Goal: Find specific page/section: Find specific page/section

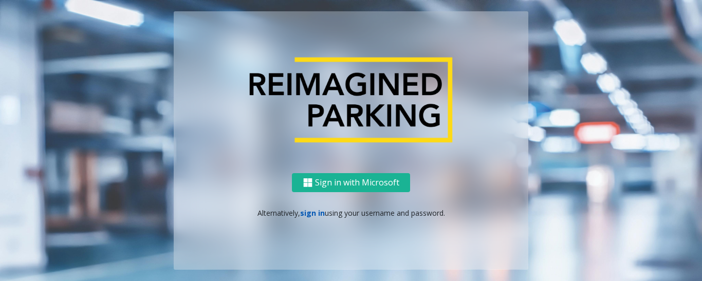
click at [305, 208] on link "sign in" at bounding box center [312, 213] width 25 height 10
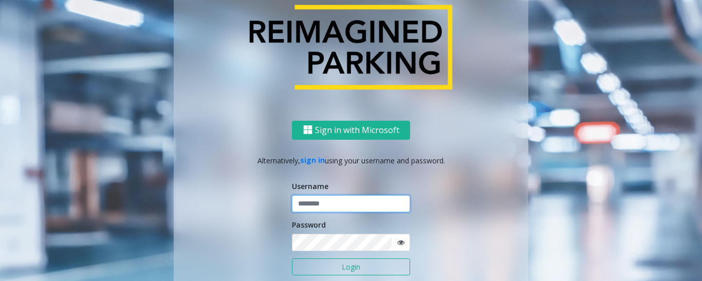
type input "******"
click at [327, 265] on button "Login" at bounding box center [351, 267] width 118 height 17
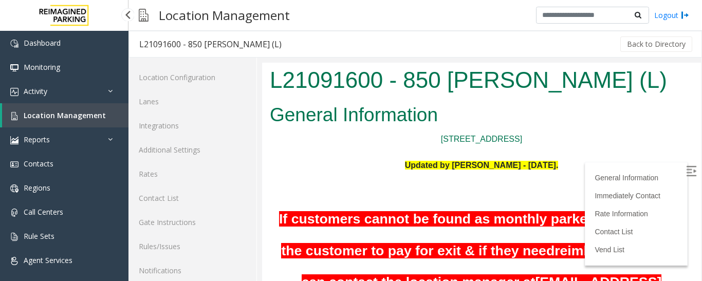
drag, startPoint x: 0, startPoint y: 0, endPoint x: 56, endPoint y: 113, distance: 126.2
click at [56, 113] on span "Location Management" at bounding box center [65, 116] width 82 height 10
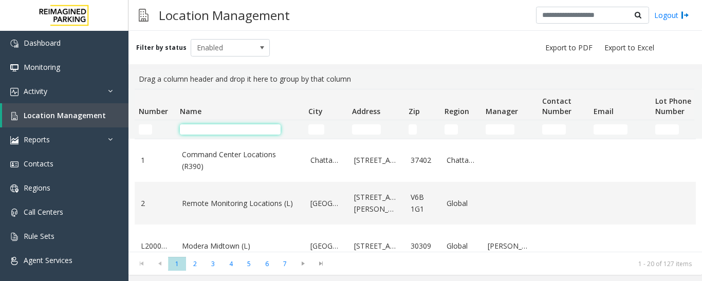
click at [215, 133] on input "Name Filter" at bounding box center [230, 129] width 101 height 10
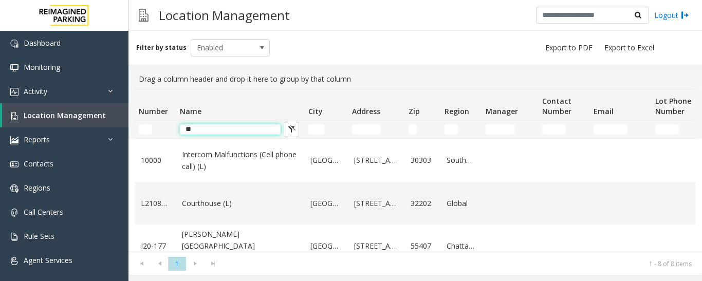
type input "*"
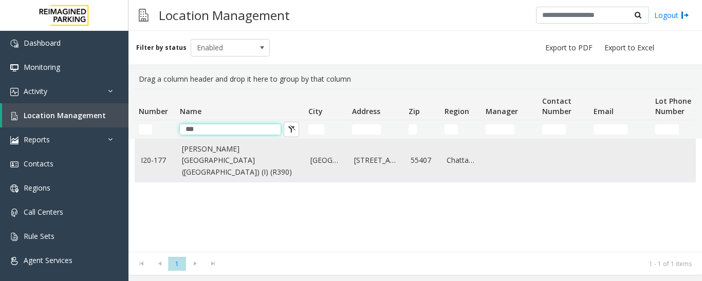
type input "***"
click at [214, 167] on link "[PERSON_NAME][GEOGRAPHIC_DATA] ([GEOGRAPHIC_DATA]) (I) (R390)" at bounding box center [240, 160] width 116 height 34
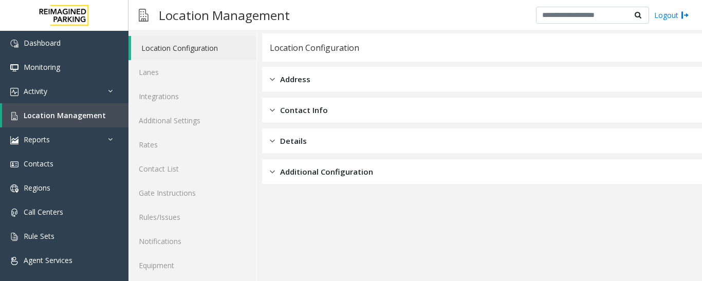
scroll to position [58, 0]
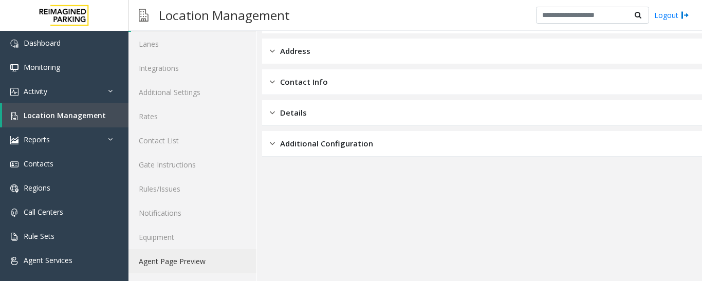
click at [188, 270] on link "Agent Page Preview" at bounding box center [193, 261] width 128 height 24
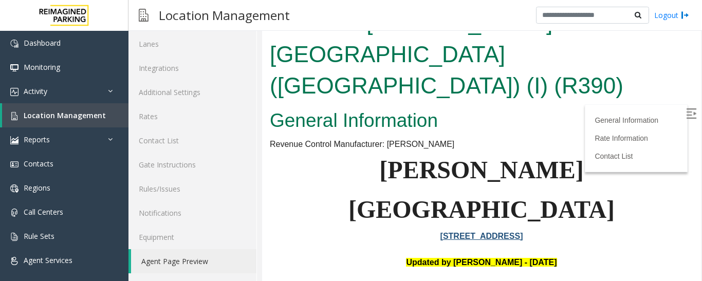
click at [686, 114] on img at bounding box center [691, 113] width 10 height 10
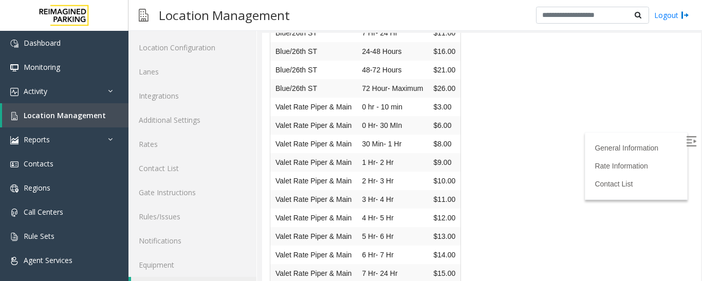
scroll to position [58, 0]
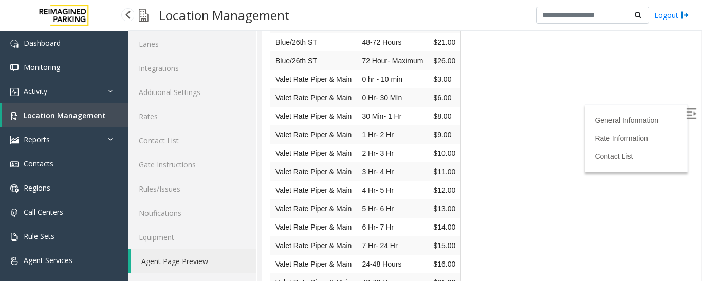
click at [39, 115] on span "Location Management" at bounding box center [65, 116] width 82 height 10
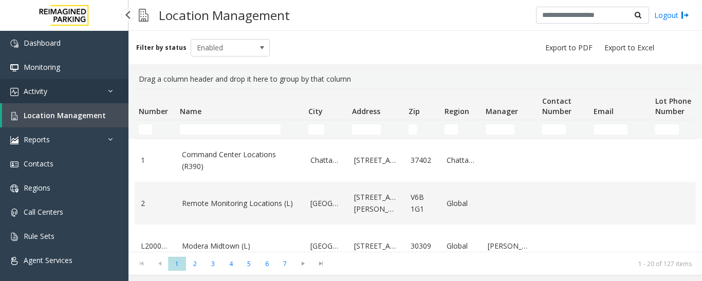
click at [43, 90] on span "Activity" at bounding box center [36, 91] width 24 height 10
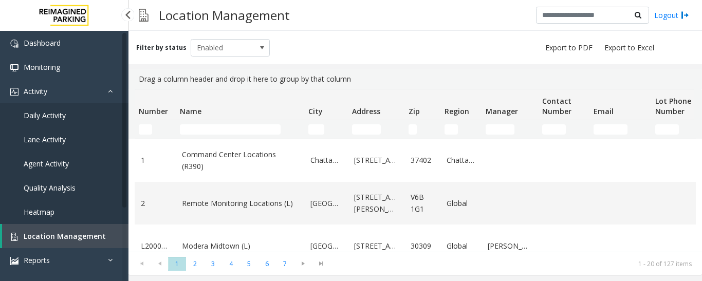
click at [42, 167] on span "Agent Activity" at bounding box center [46, 164] width 45 height 10
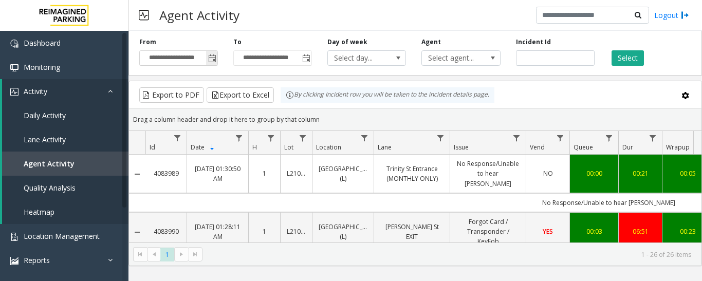
click at [212, 60] on span "Toggle popup" at bounding box center [212, 58] width 8 height 8
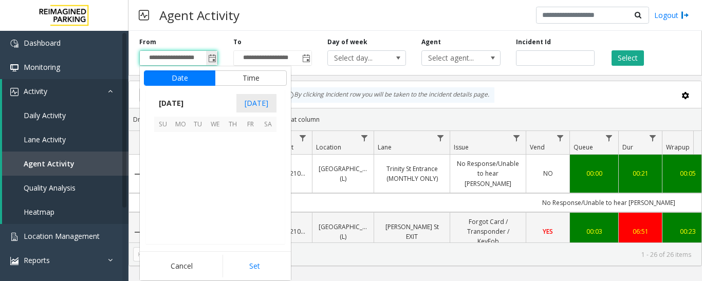
scroll to position [184494, 0]
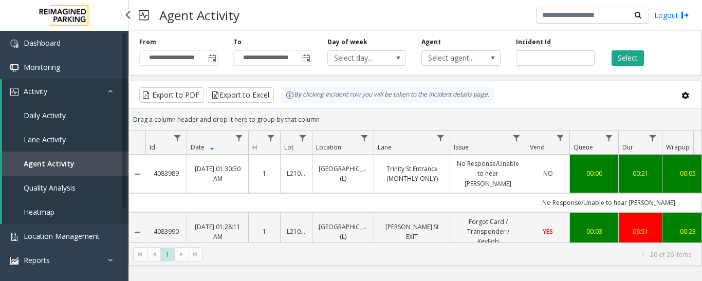
click at [58, 116] on span "Daily Activity" at bounding box center [45, 116] width 42 height 10
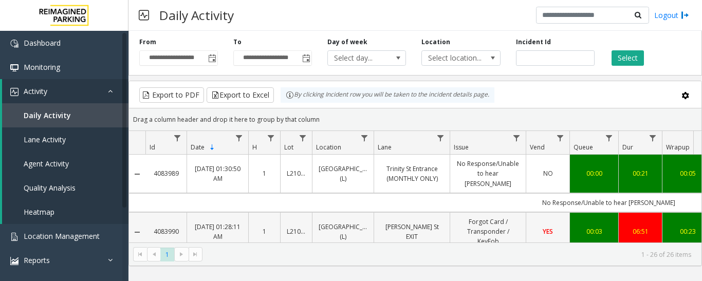
scroll to position [51, 0]
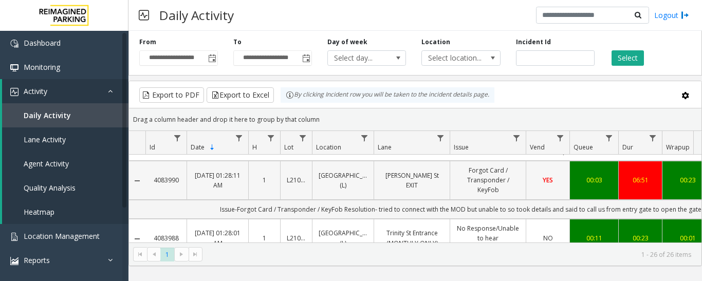
click at [429, 182] on td "[PERSON_NAME] St EXIT" at bounding box center [412, 180] width 76 height 39
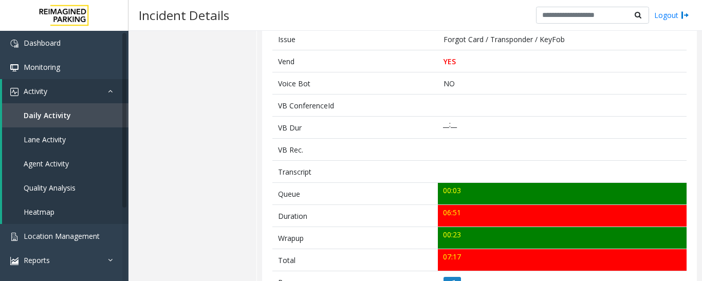
scroll to position [253, 0]
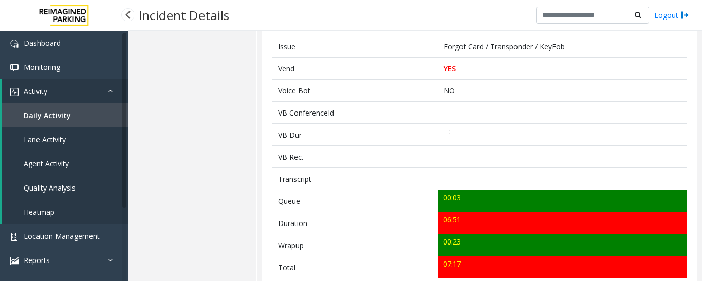
click at [106, 91] on link "Activity" at bounding box center [65, 91] width 126 height 24
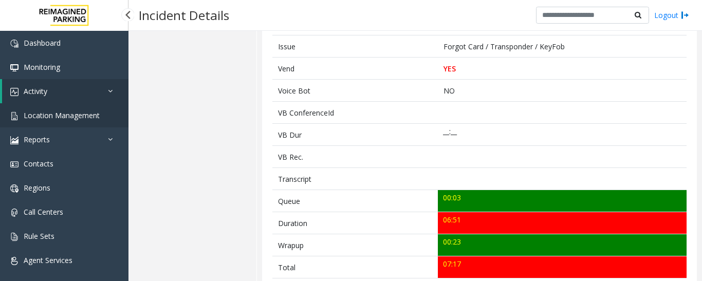
click at [74, 117] on span "Location Management" at bounding box center [62, 116] width 76 height 10
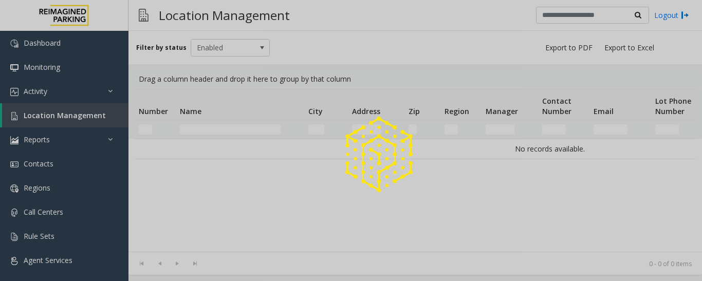
click at [233, 121] on div at bounding box center [351, 140] width 702 height 281
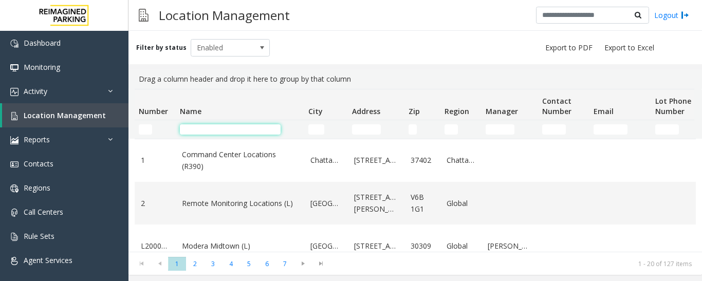
click at [234, 133] on input "Name Filter" at bounding box center [230, 129] width 101 height 10
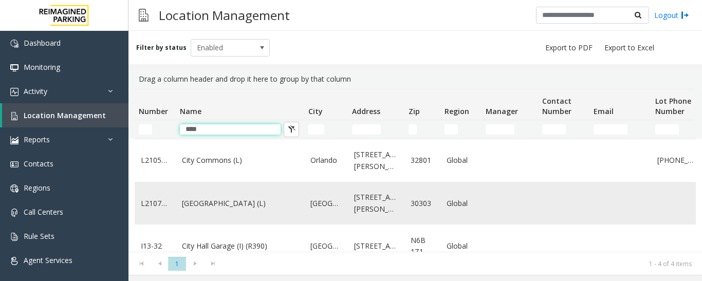
type input "****"
click at [216, 203] on link "[GEOGRAPHIC_DATA] (L)" at bounding box center [240, 203] width 116 height 11
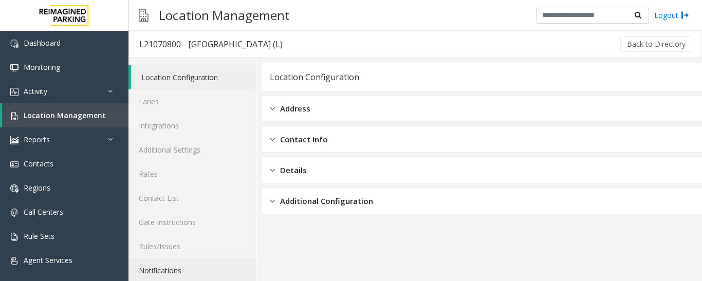
scroll to position [58, 0]
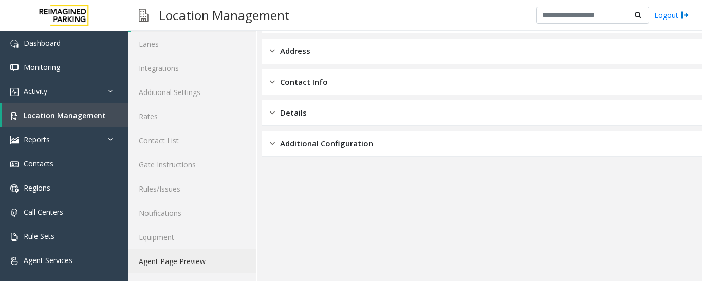
click at [186, 259] on link "Agent Page Preview" at bounding box center [193, 261] width 128 height 24
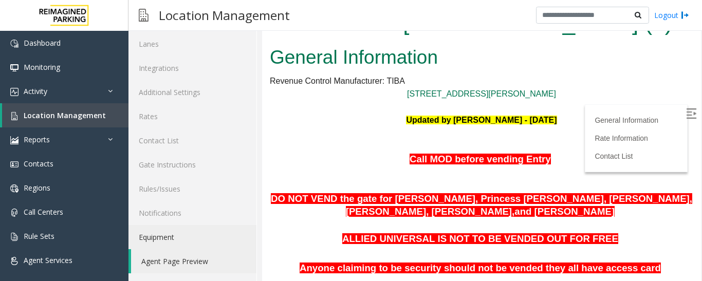
scroll to position [103, 0]
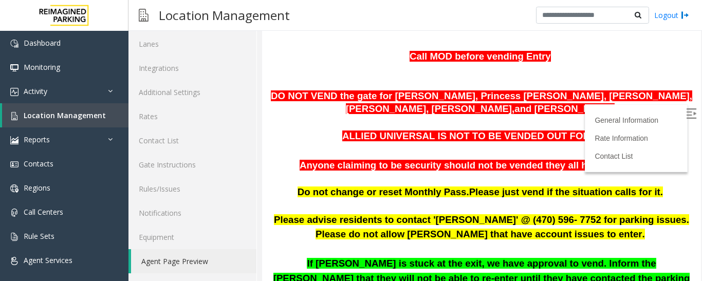
click at [443, 172] on p "Anyone claiming to be security should not be vended they all have access card" at bounding box center [482, 165] width 424 height 15
click at [686, 115] on img at bounding box center [691, 113] width 10 height 10
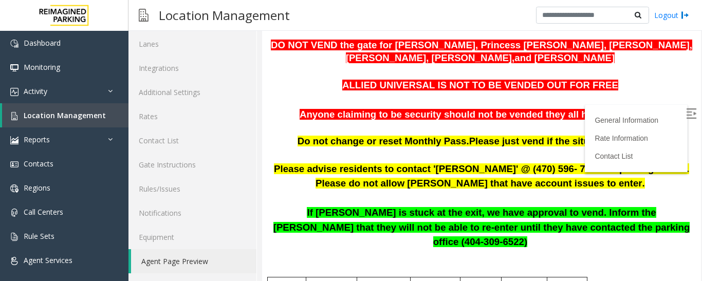
scroll to position [154, 0]
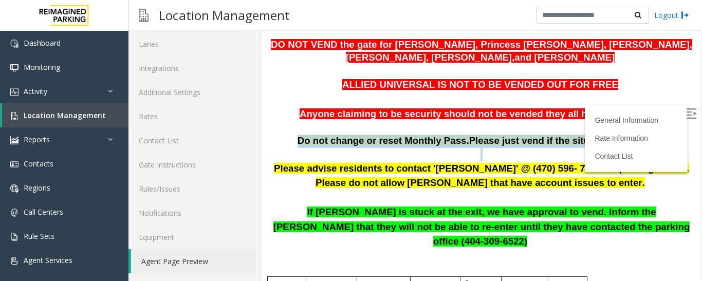
drag, startPoint x: 315, startPoint y: 146, endPoint x: 483, endPoint y: 149, distance: 168.6
click at [377, 146] on span "Do not change or reset Monthly Pass." at bounding box center [384, 140] width 172 height 11
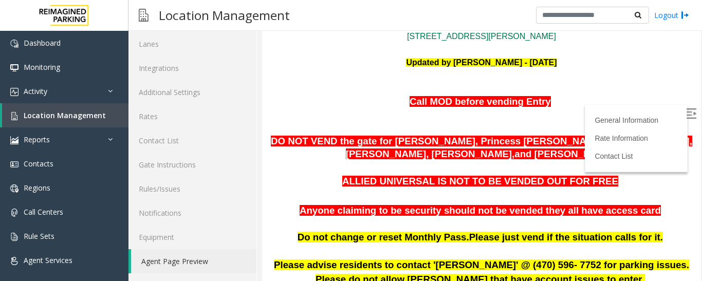
scroll to position [51, 0]
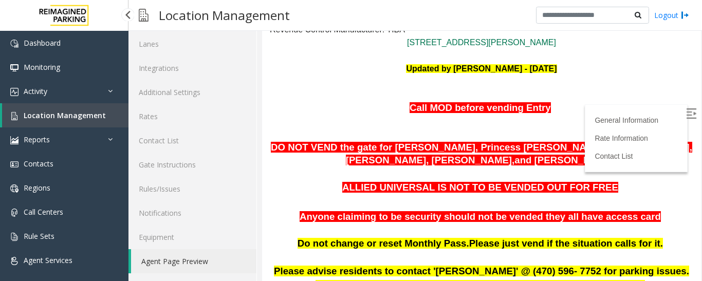
click at [51, 111] on span "Location Management" at bounding box center [65, 116] width 82 height 10
